Goal: Communication & Community: Answer question/provide support

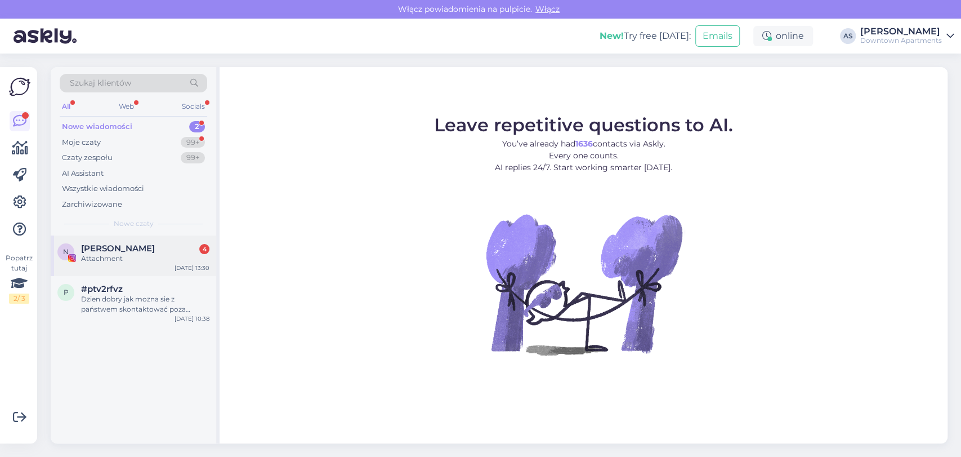
click at [132, 271] on div "N [PERSON_NAME] 4 Attachment [DATE] 13:30" at bounding box center [134, 255] width 166 height 41
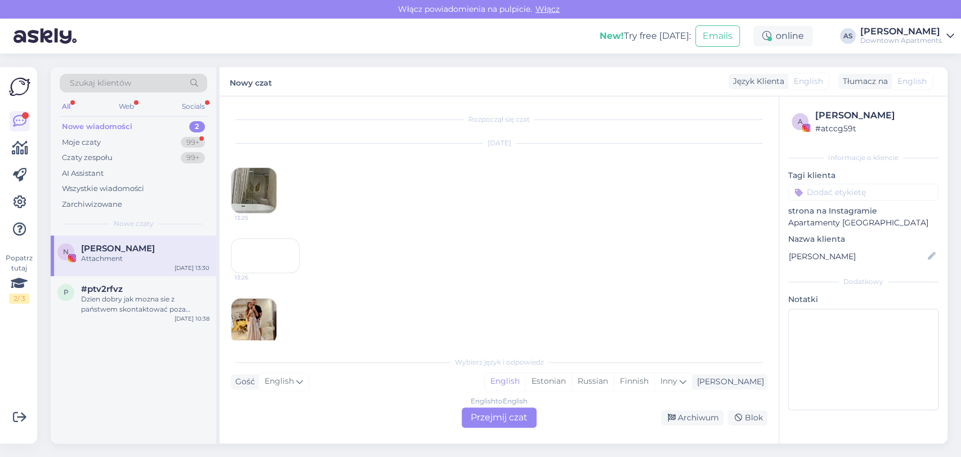
scroll to position [137, 0]
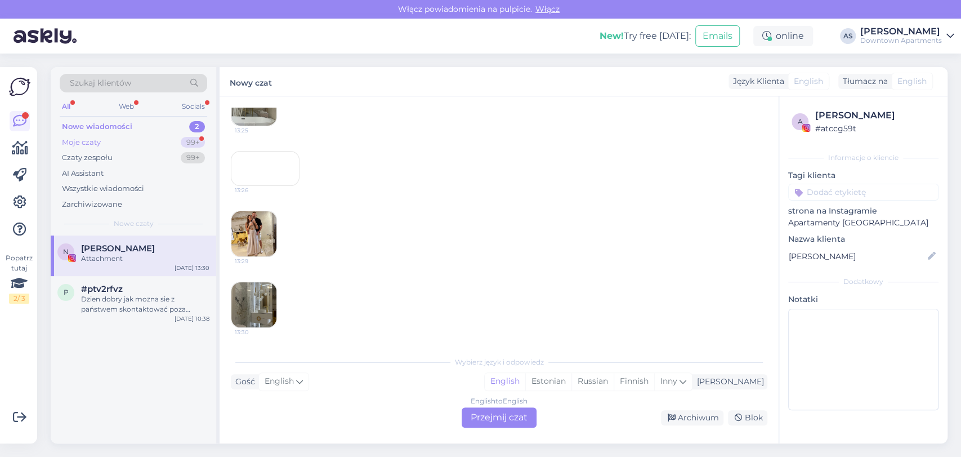
click at [129, 142] on div "Moje czaty 99+" at bounding box center [134, 143] width 148 height 16
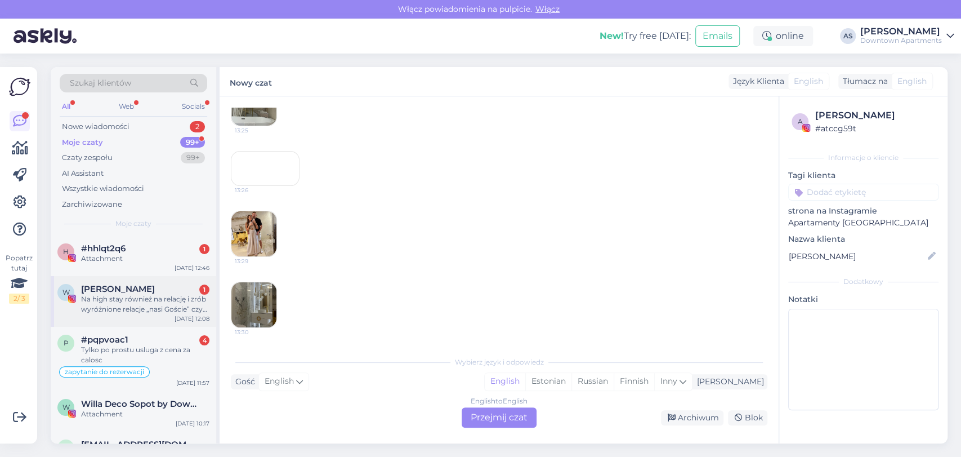
click at [126, 295] on div "Na high stay również na relację i zrób wyróżnione relacje „nasi Goście” czy coś" at bounding box center [145, 304] width 128 height 20
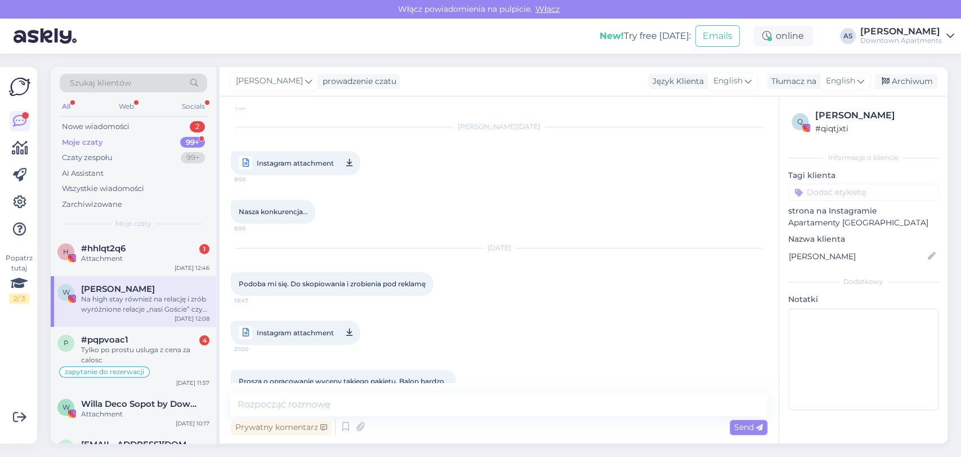
scroll to position [4737, 0]
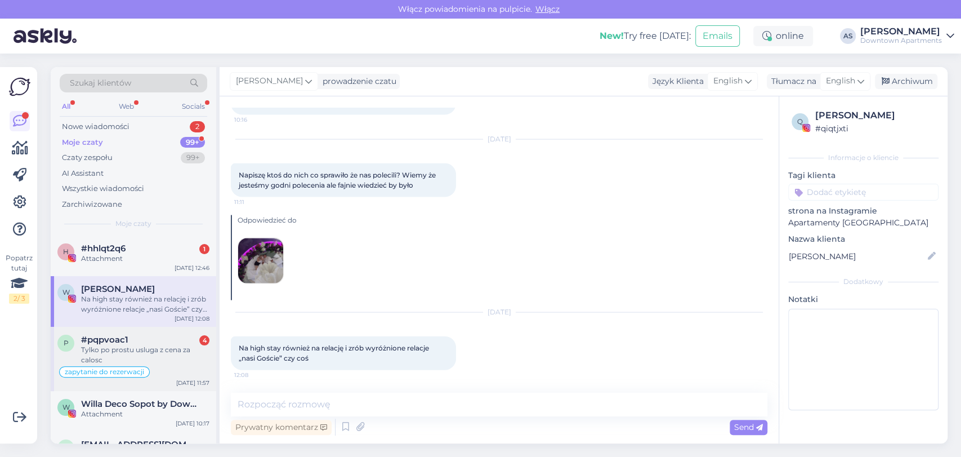
click at [118, 348] on div "Tylko po prostu usluga z cena za calosc" at bounding box center [145, 355] width 128 height 20
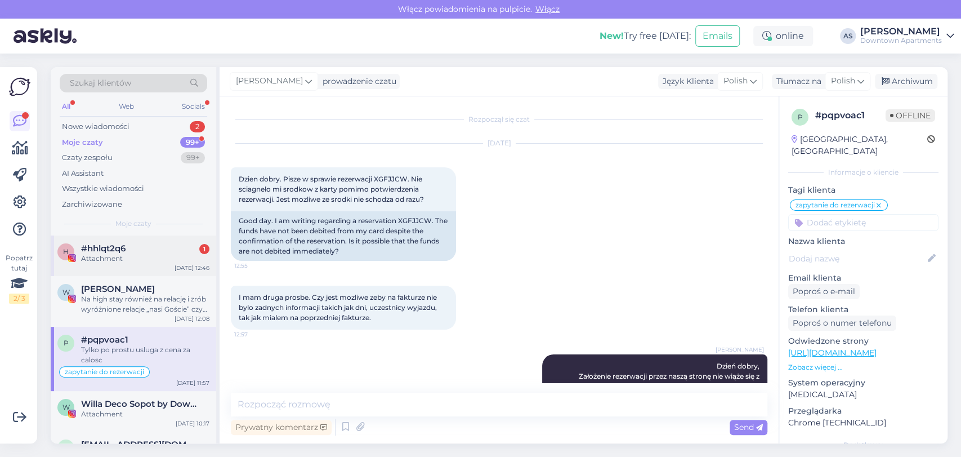
scroll to position [1825, 0]
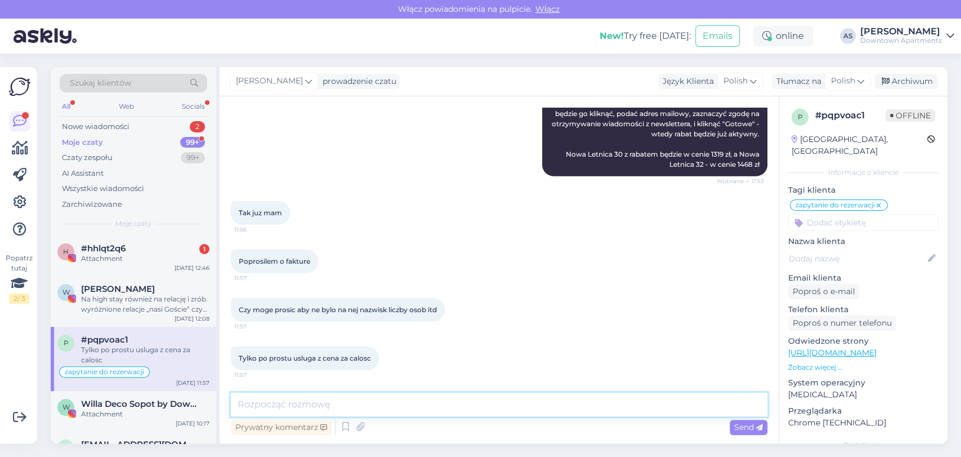
click at [449, 402] on textarea at bounding box center [499, 404] width 537 height 24
type textarea "Tak, na fakturze zawsze jest napisana tylko "usługa zakwaterowania""
click at [743, 425] on span "Send" at bounding box center [748, 427] width 29 height 10
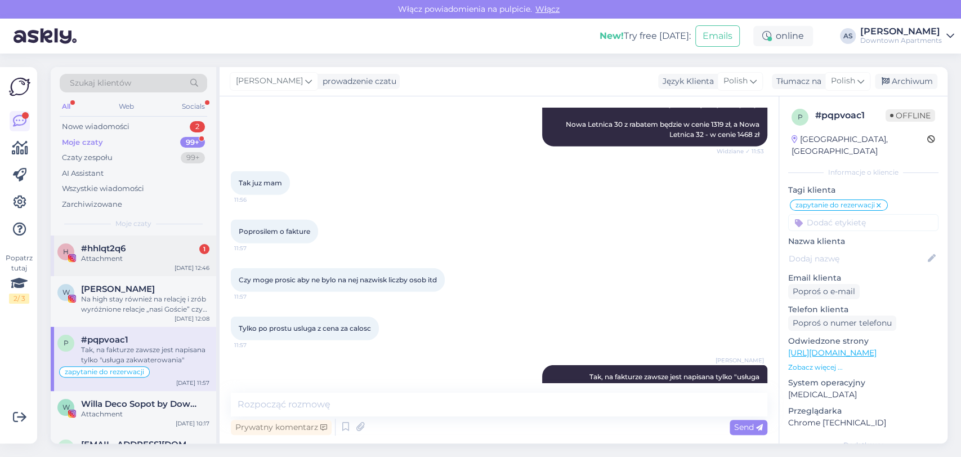
scroll to position [1884, 0]
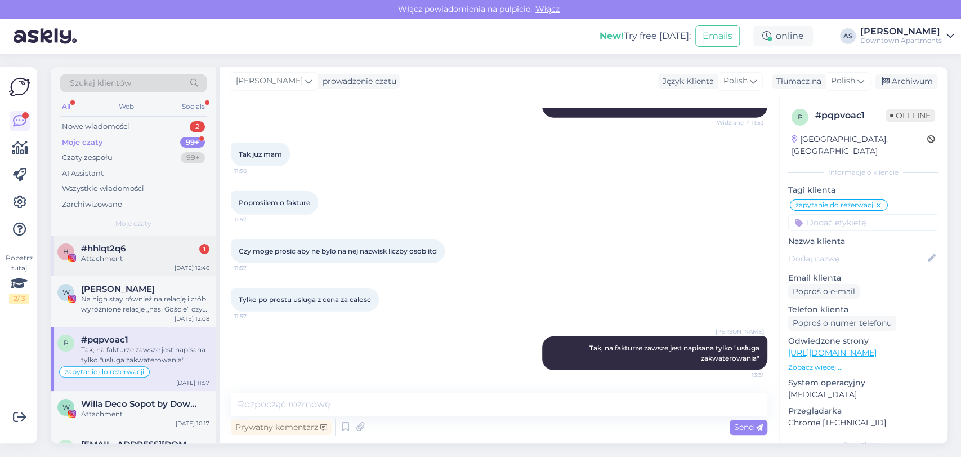
click at [151, 253] on div "Attachment" at bounding box center [145, 258] width 128 height 10
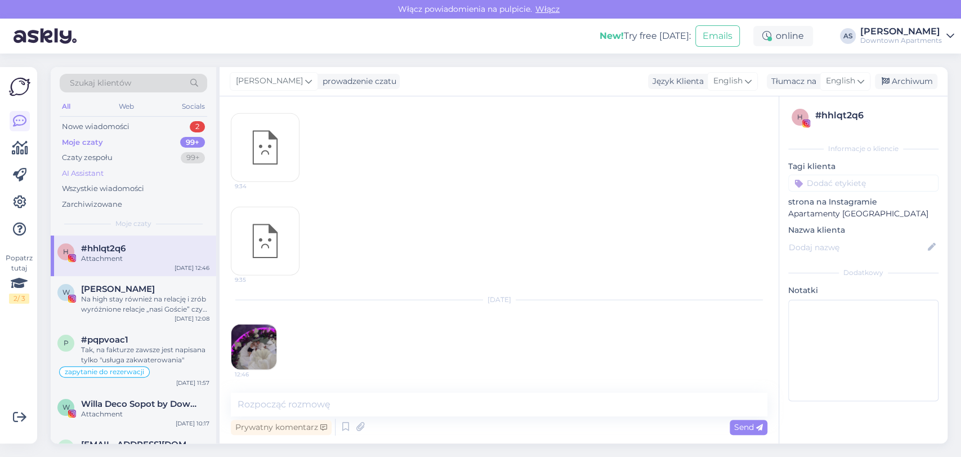
scroll to position [2026, 0]
click at [152, 120] on div "Nowe wiadomości 2" at bounding box center [134, 127] width 148 height 16
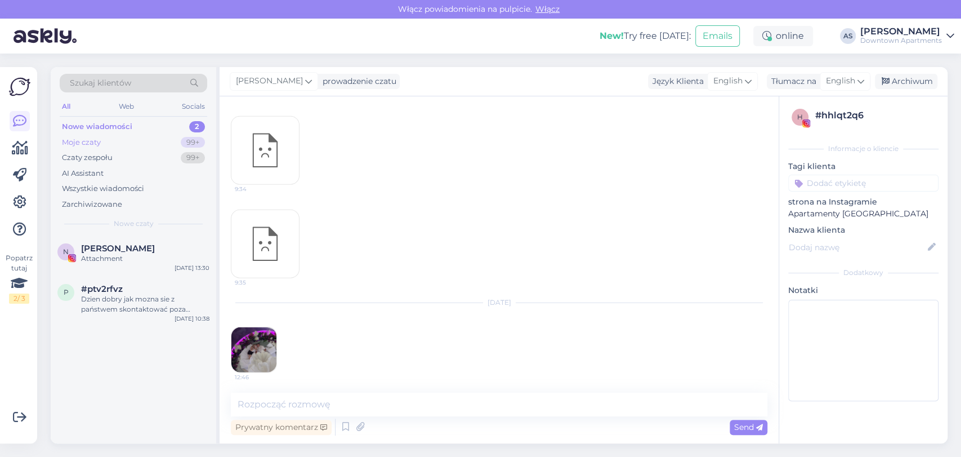
click at [124, 145] on div "Moje czaty 99+" at bounding box center [134, 143] width 148 height 16
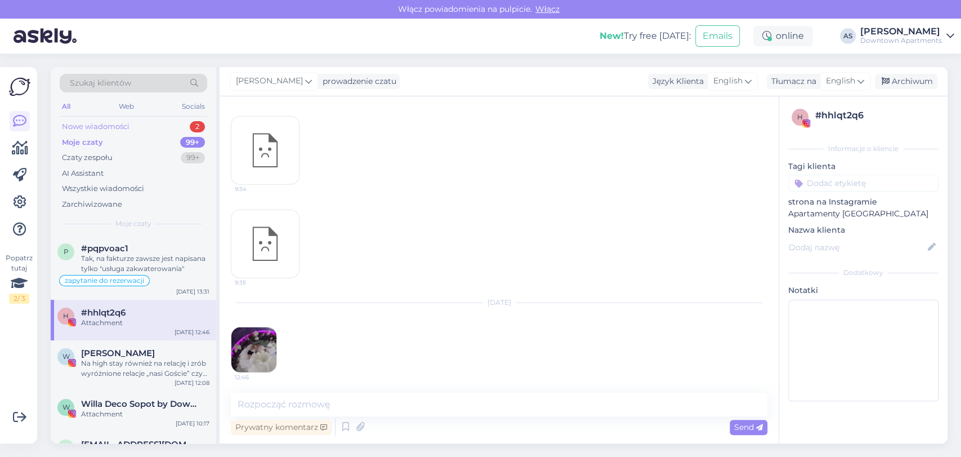
click at [121, 123] on div "Nowe wiadomości" at bounding box center [96, 126] width 68 height 11
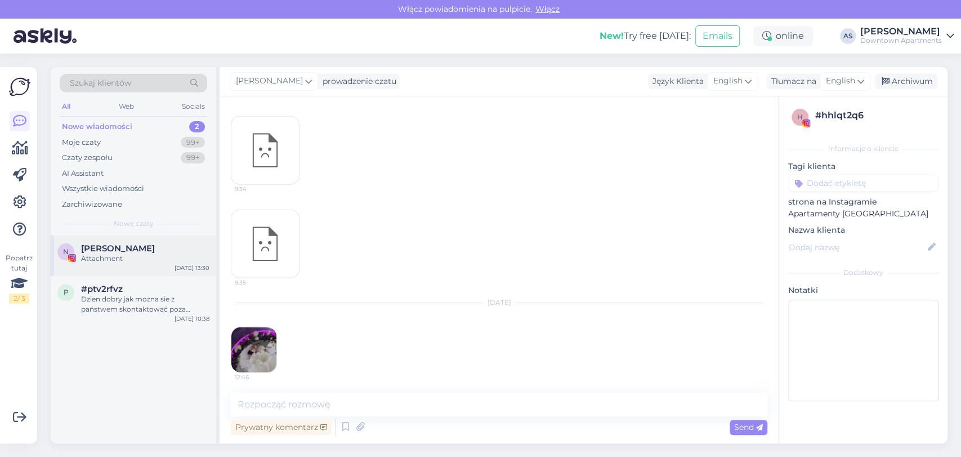
click at [127, 258] on div "Attachment" at bounding box center [145, 258] width 128 height 10
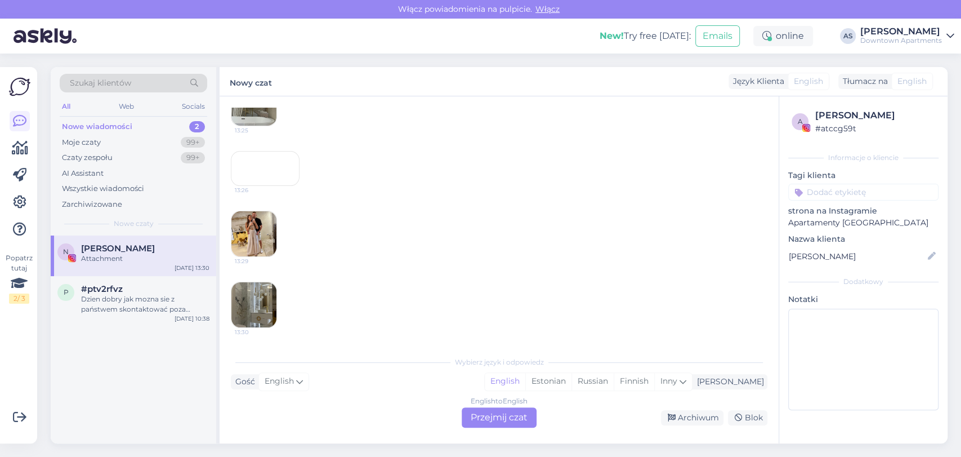
click at [500, 416] on div "English to English Przejmij czat" at bounding box center [499, 417] width 75 height 20
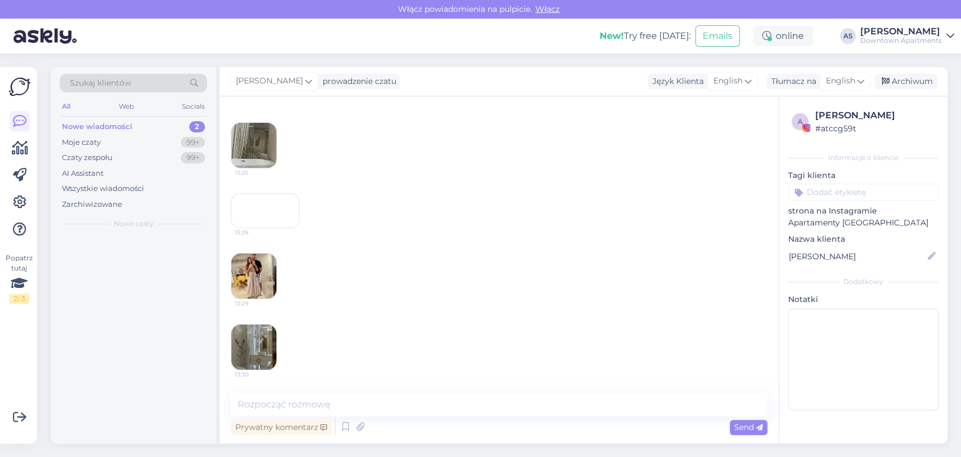
scroll to position [129, 0]
click at [176, 262] on div "Dzien dobry jak mozna sie z państwem skontaktować poza [GEOGRAPHIC_DATA]" at bounding box center [145, 263] width 128 height 20
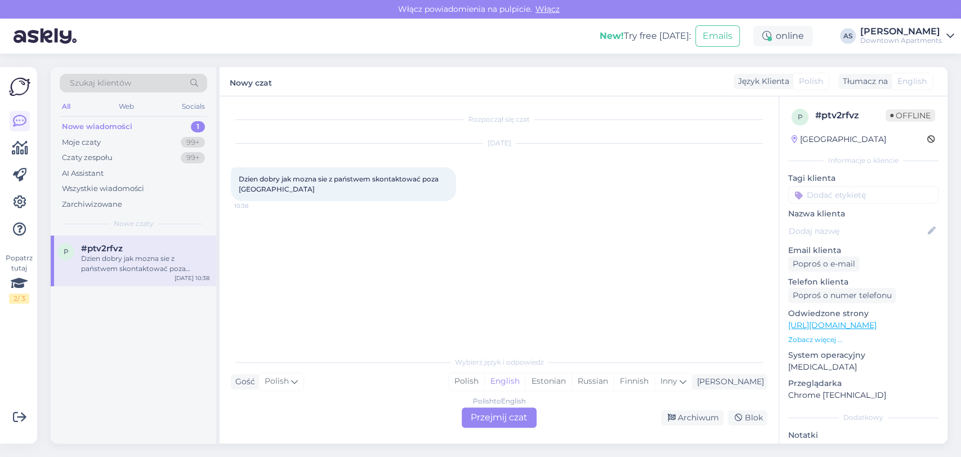
scroll to position [0, 0]
click at [483, 413] on div "Polish to English Przejmij czat" at bounding box center [499, 417] width 75 height 20
